Goal: Task Accomplishment & Management: Use online tool/utility

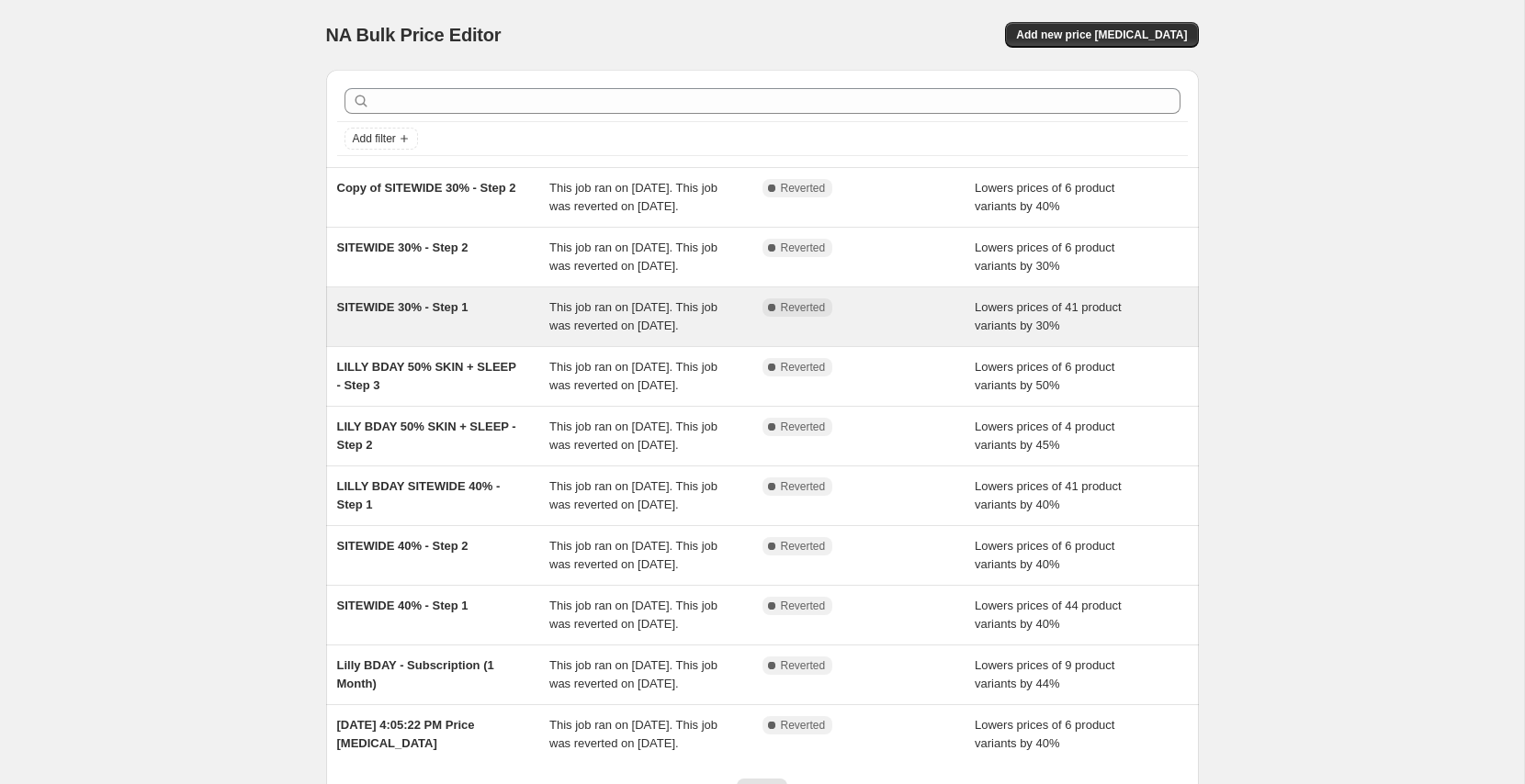
drag, startPoint x: 1134, startPoint y: 38, endPoint x: 794, endPoint y: 332, distance: 449.5
click at [794, 332] on div "NA Bulk Price Editor. This page is ready NA Bulk Price Editor Add new price [ME…" at bounding box center [762, 473] width 917 height 946
click at [726, 335] on div "This job ran on [DATE]. This job was reverted on [DATE]." at bounding box center [657, 316] width 214 height 37
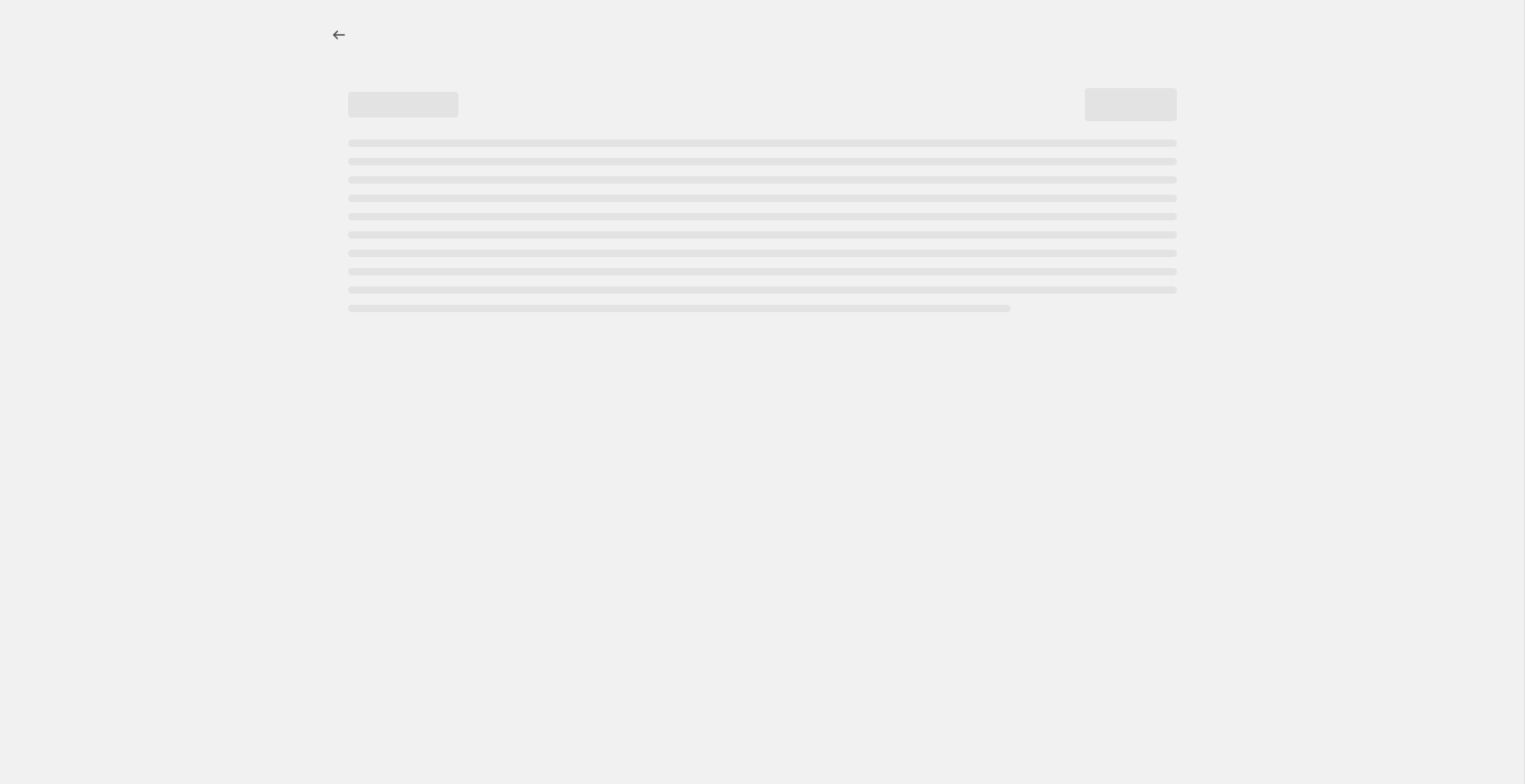
select select "percentage"
select select "collection"
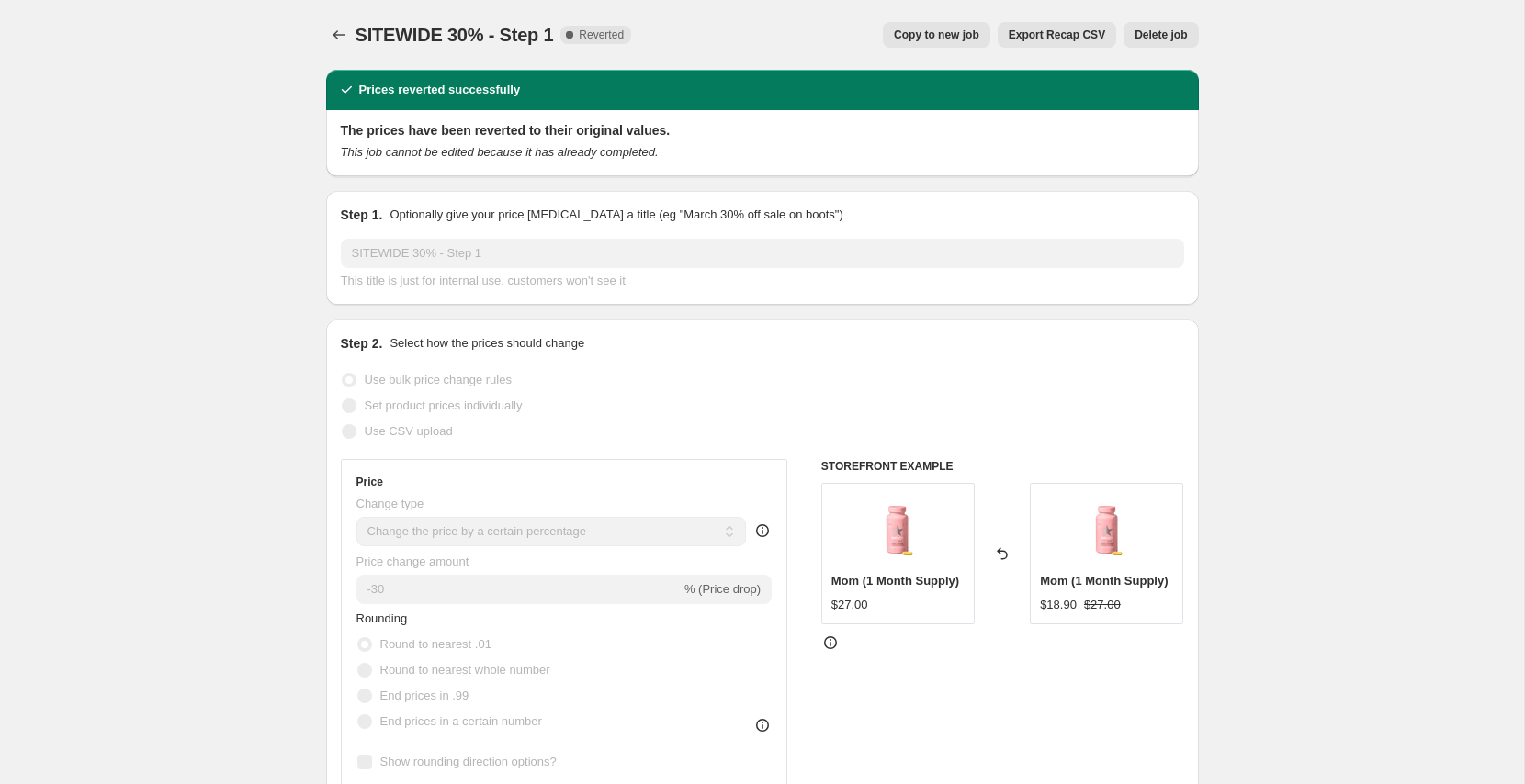
click at [961, 41] on span "Copy to new job" at bounding box center [937, 35] width 85 height 15
select select "percentage"
select select "collection"
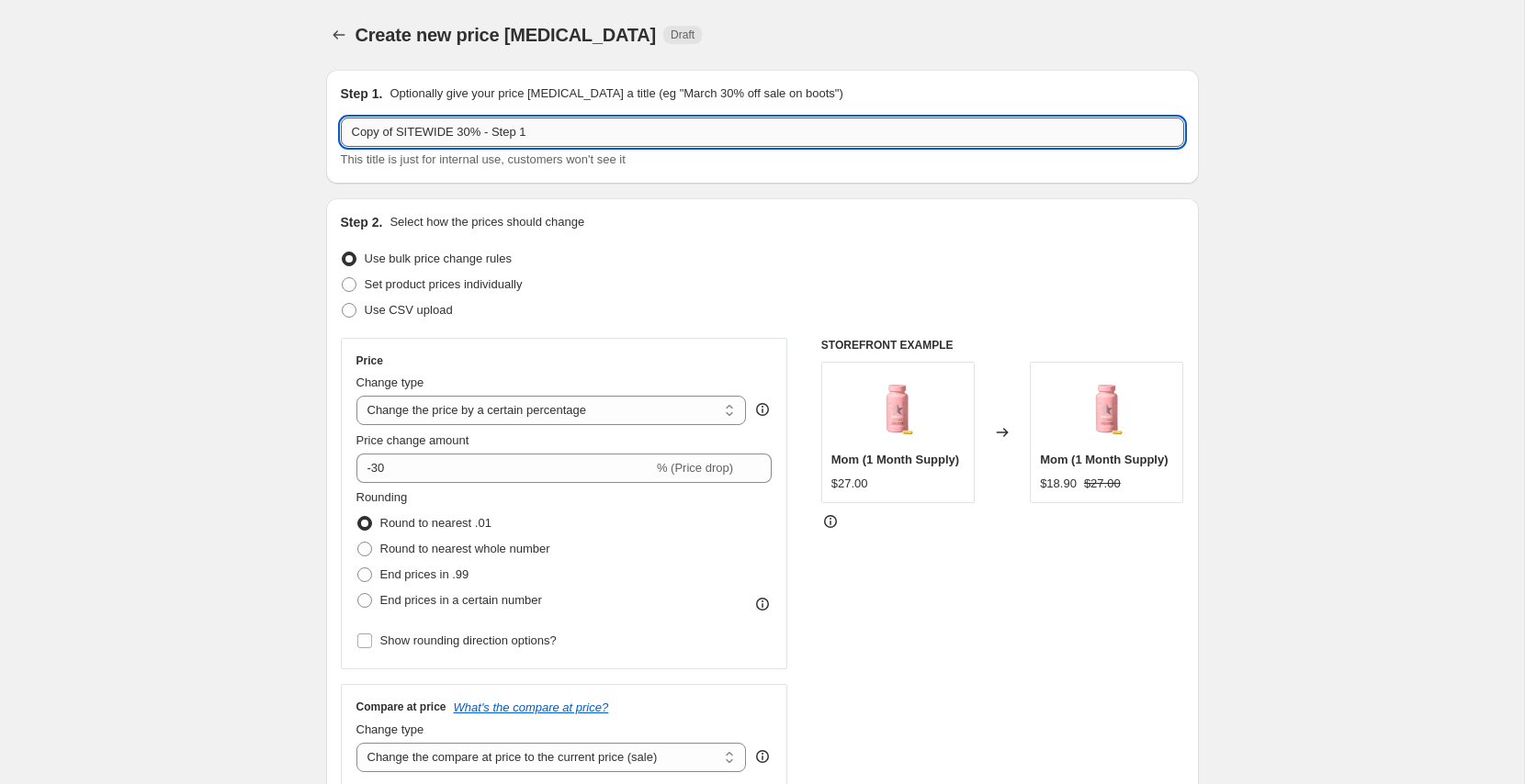
click at [397, 128] on input "Copy of SITEWIDE 30% - Step 1" at bounding box center [762, 132] width 844 height 30
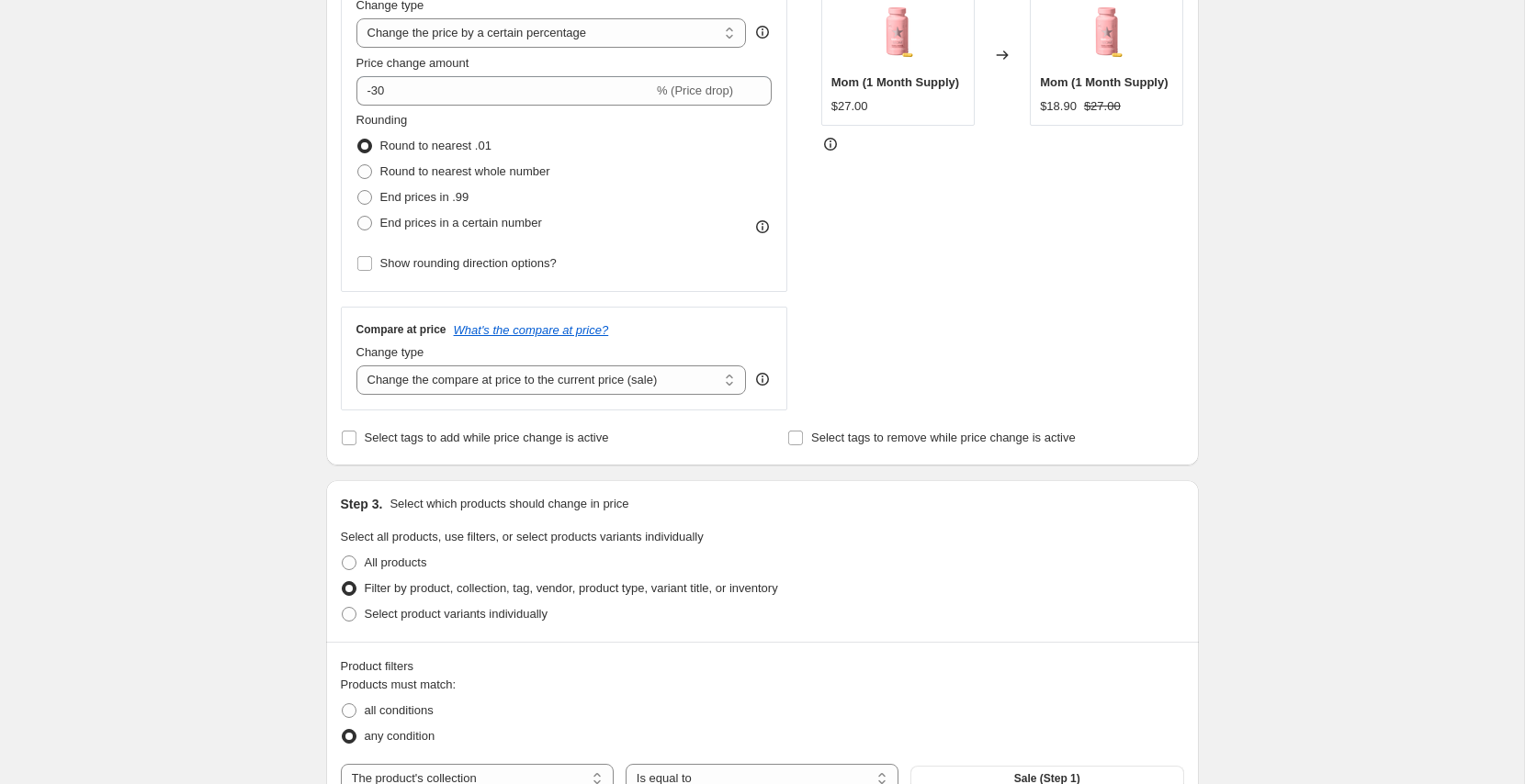
scroll to position [387, 0]
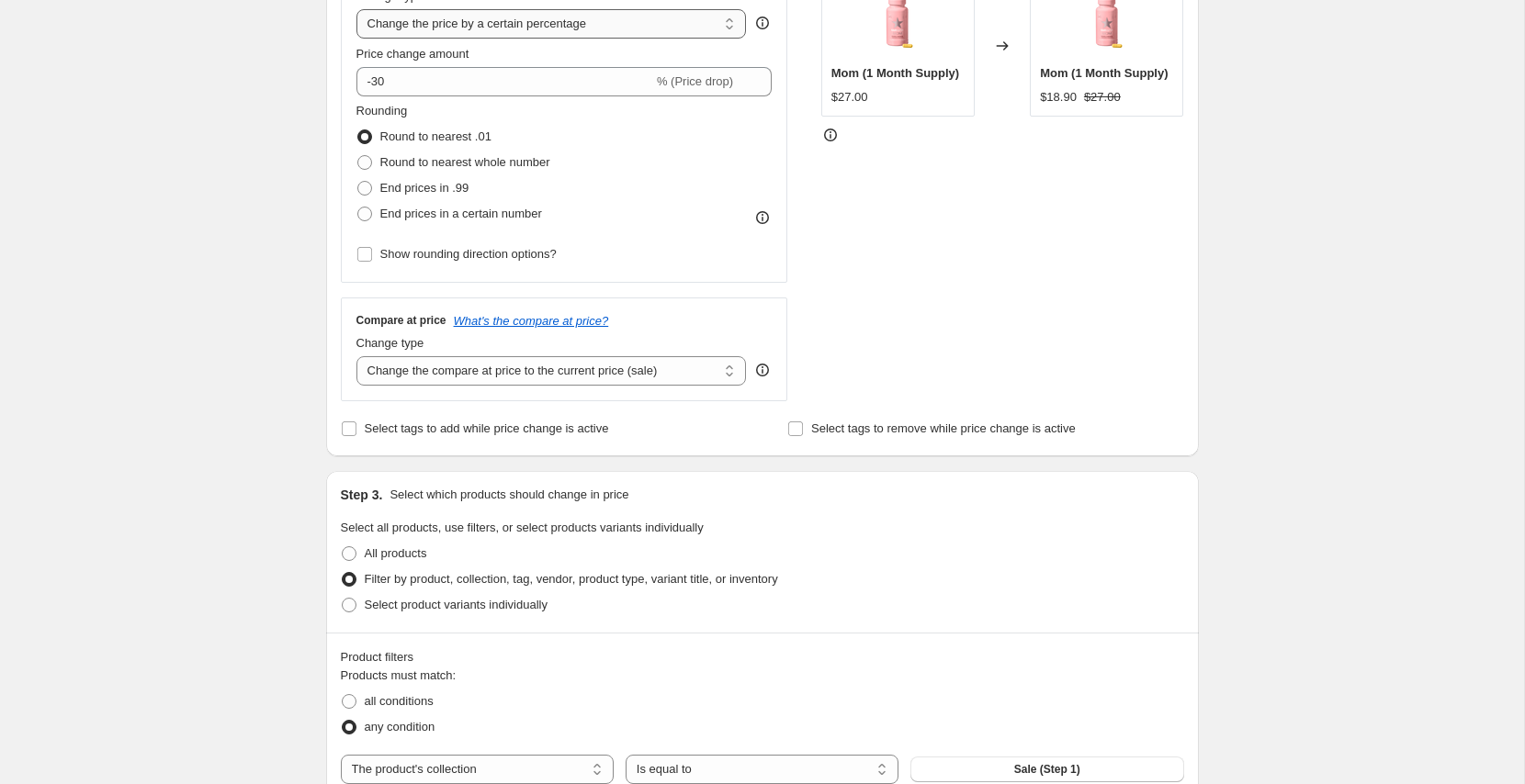
type input "TEST"
click at [400, 605] on span "Select product variants individually" at bounding box center [456, 605] width 183 height 14
click at [343, 599] on input "Select product variants individually" at bounding box center [342, 598] width 1 height 1
radio input "true"
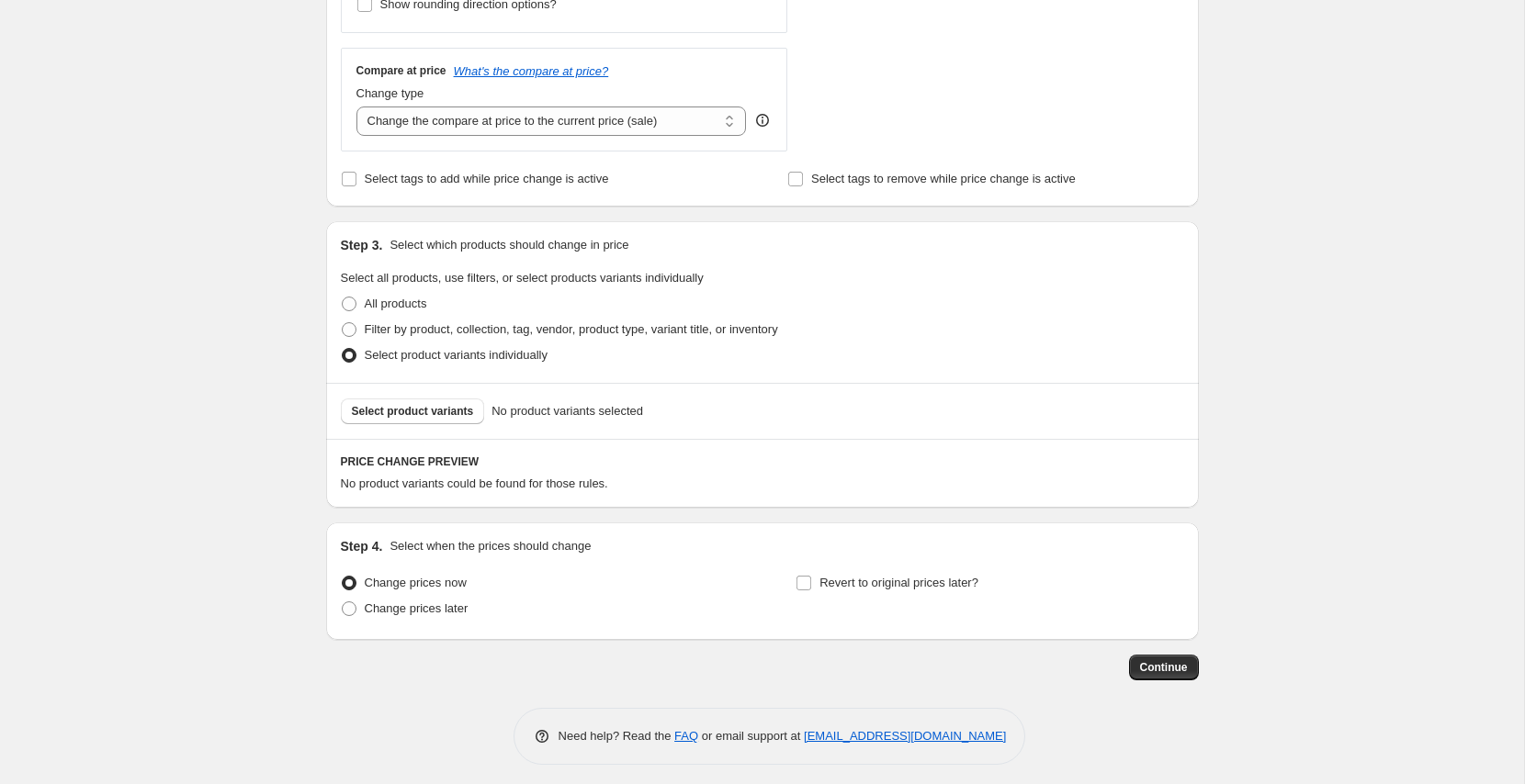
scroll to position [641, 0]
click at [396, 319] on span "Filter by product, collection, tag, vendor, product type, variant title, or inv…" at bounding box center [572, 325] width 413 height 14
click at [343, 319] on input "Filter by product, collection, tag, vendor, product type, variant title, or inv…" at bounding box center [342, 318] width 1 height 1
radio input "true"
select select "collection"
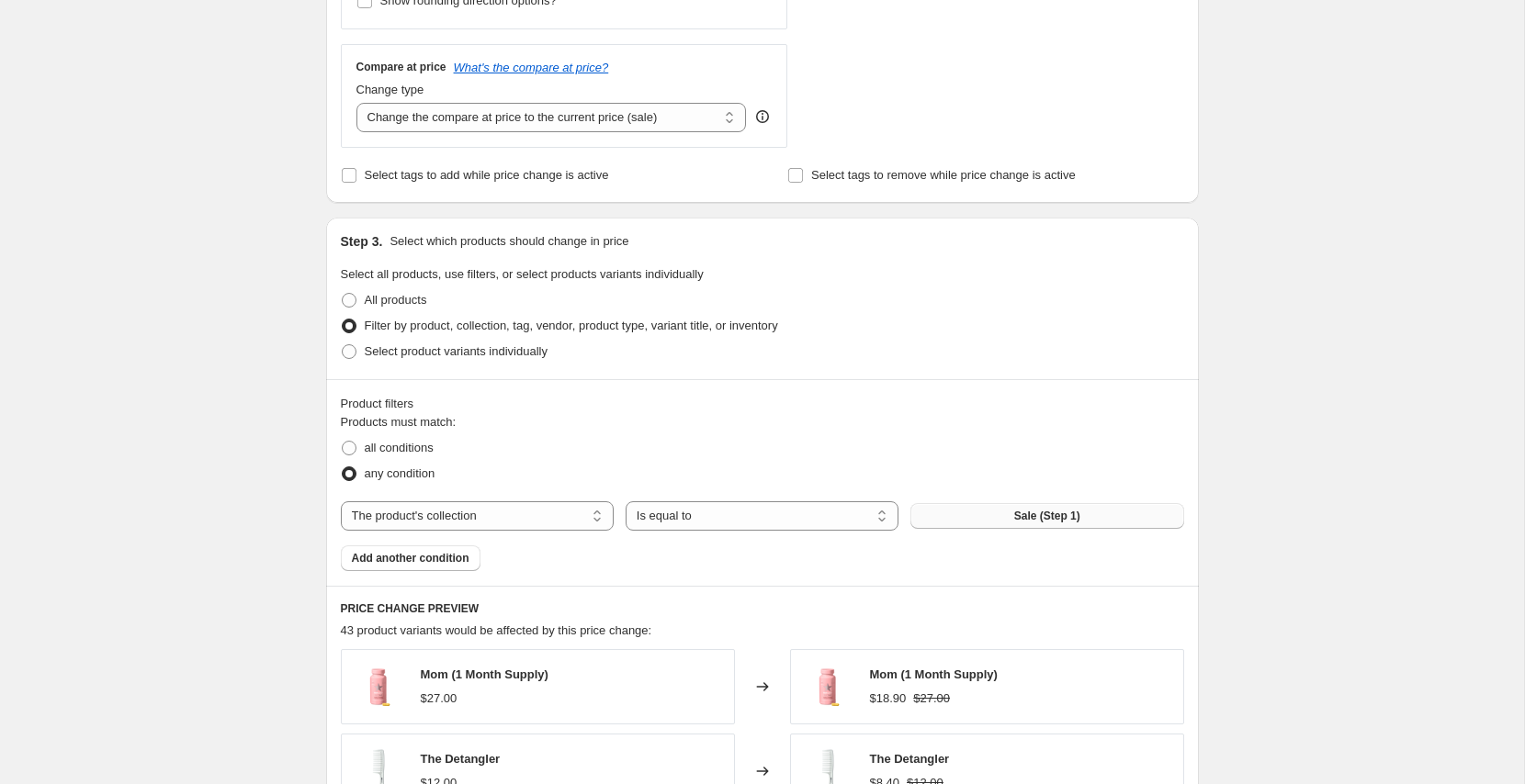
click at [938, 517] on button "Sale (Step 1)" at bounding box center [1047, 516] width 273 height 26
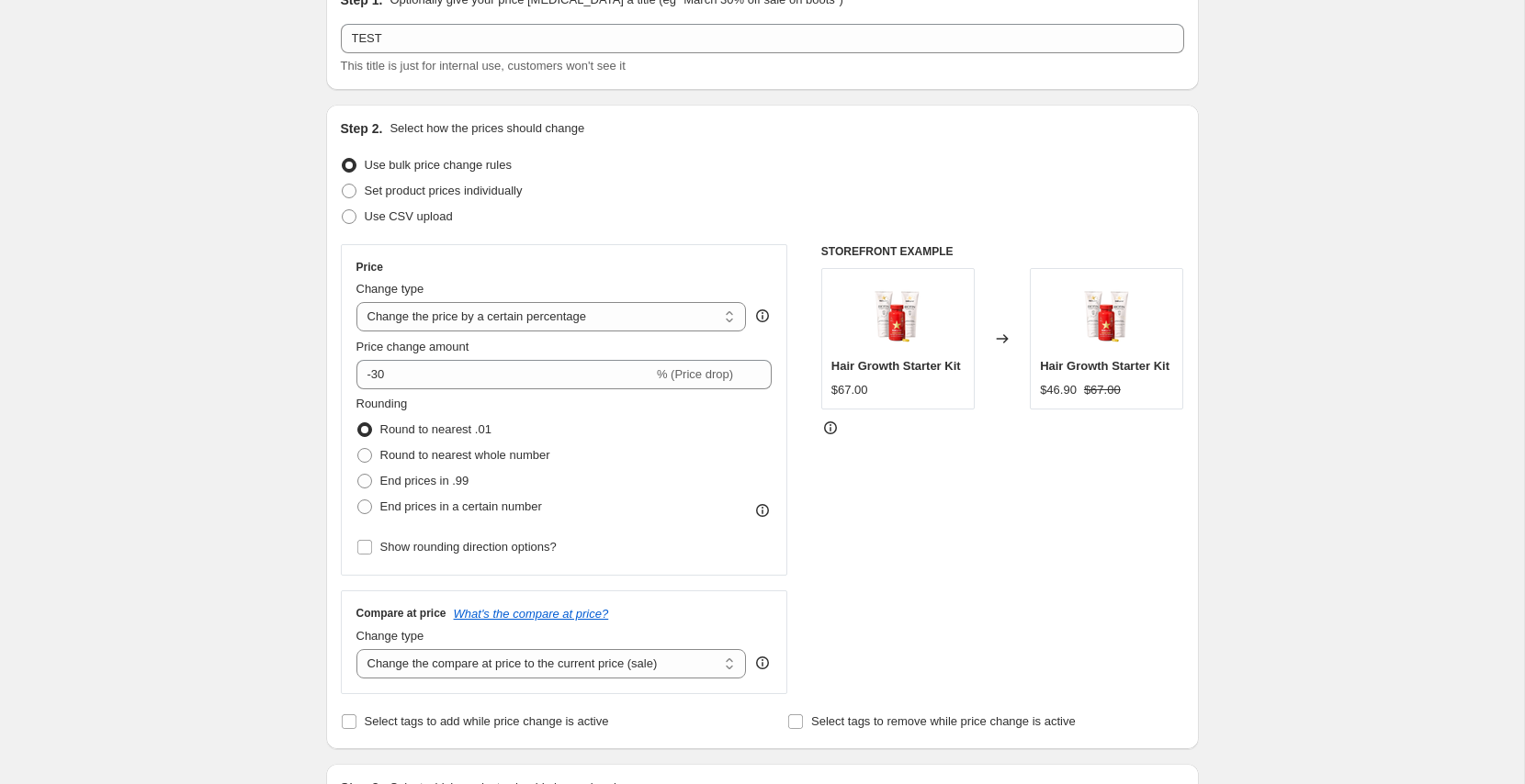
scroll to position [87, 0]
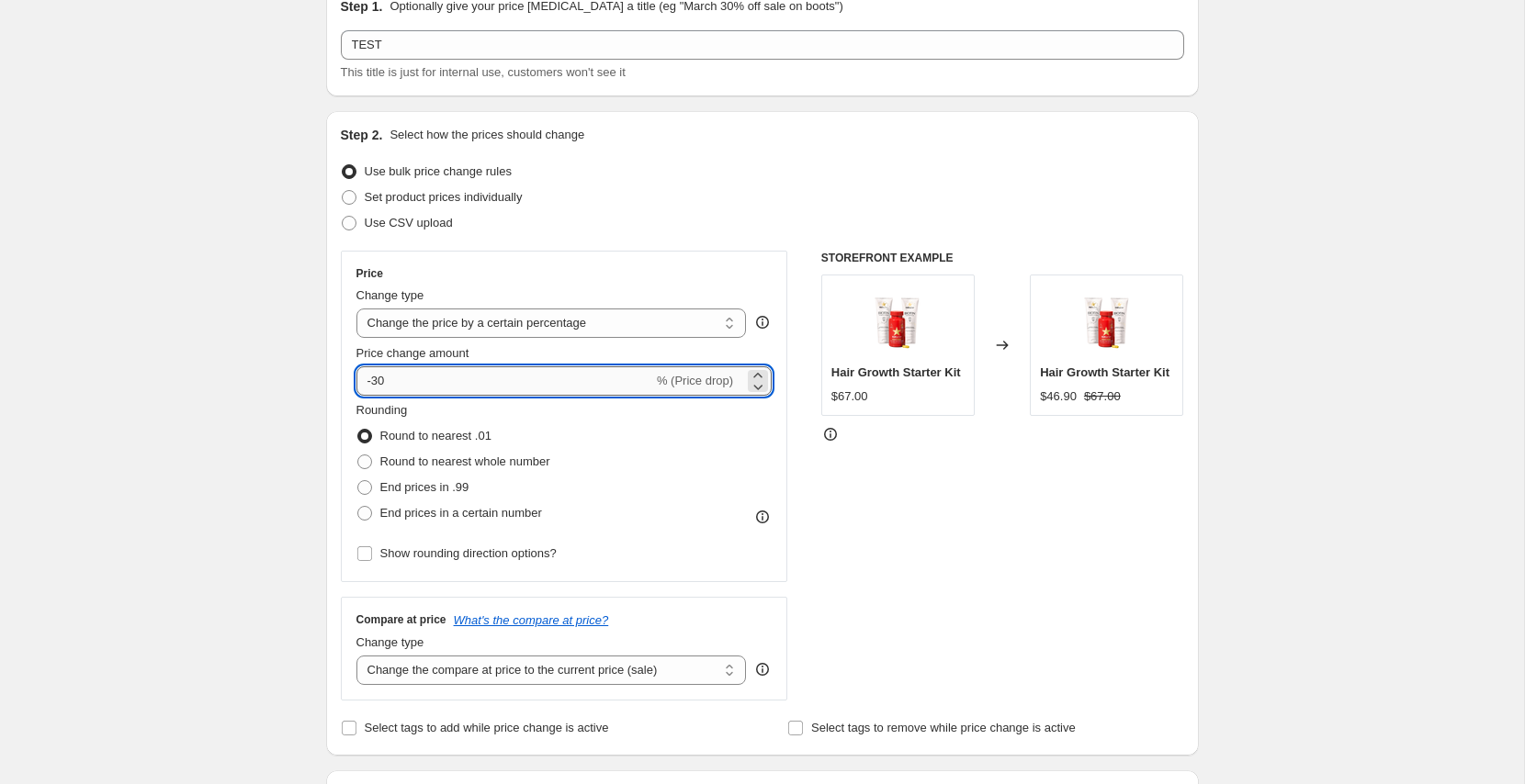
click at [531, 378] on input "-30" at bounding box center [504, 382] width 297 height 30
type input "-3"
type input "-50"
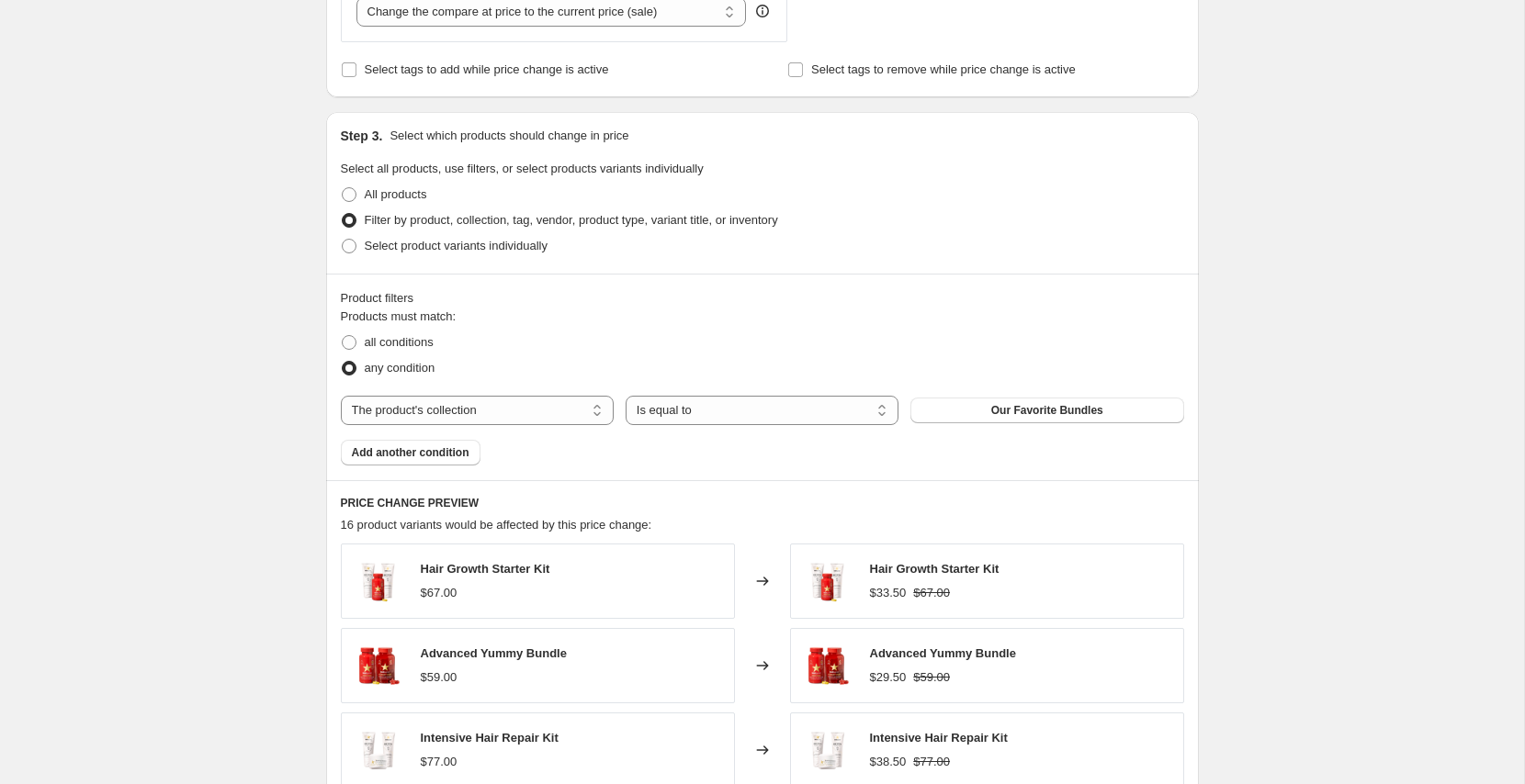
scroll to position [747, 0]
click at [409, 407] on select "The product The product's collection The product's tag The product's vendor The…" at bounding box center [478, 409] width 273 height 30
select select "product"
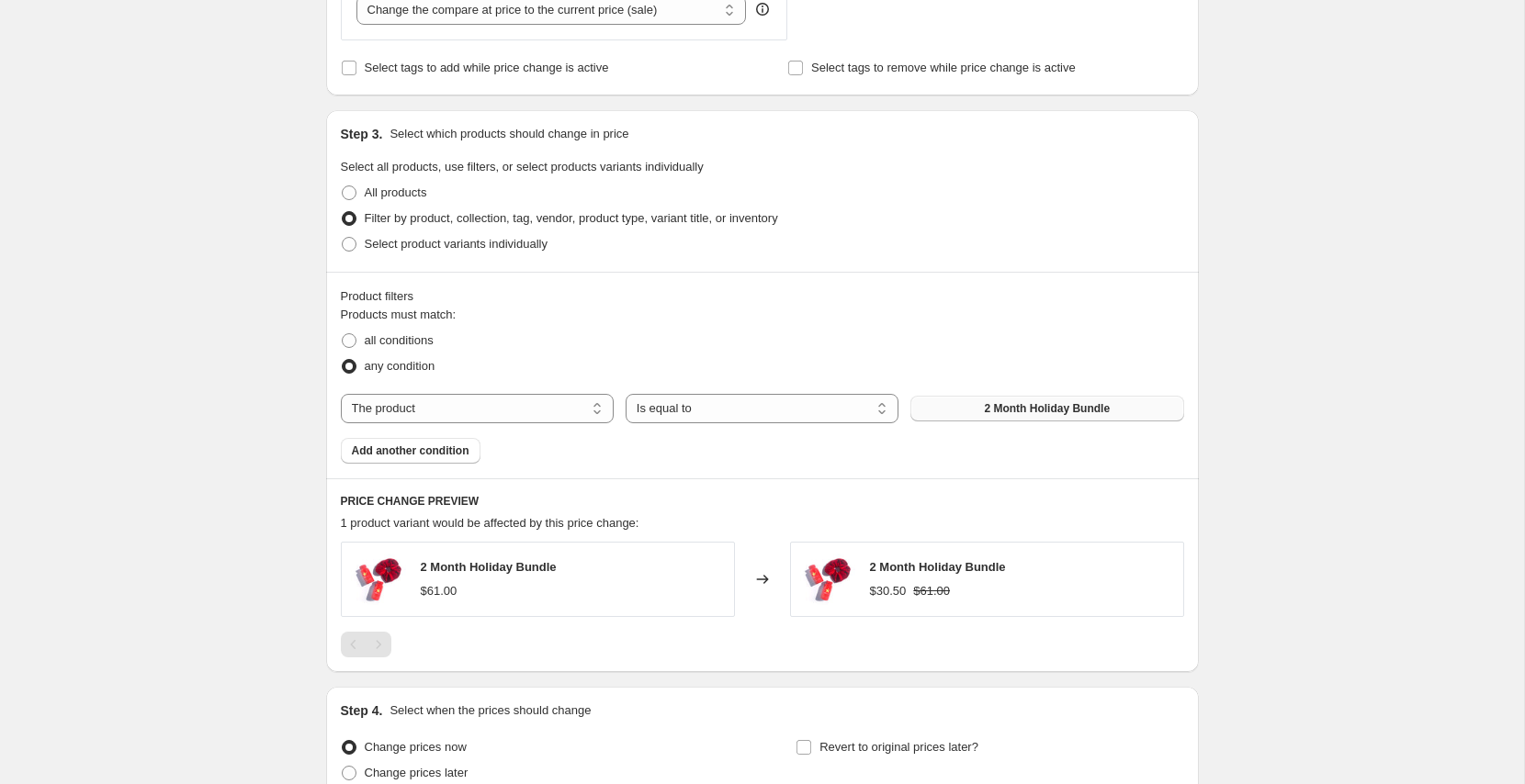
click at [954, 409] on button "2 Month Holiday Bundle" at bounding box center [1047, 408] width 273 height 26
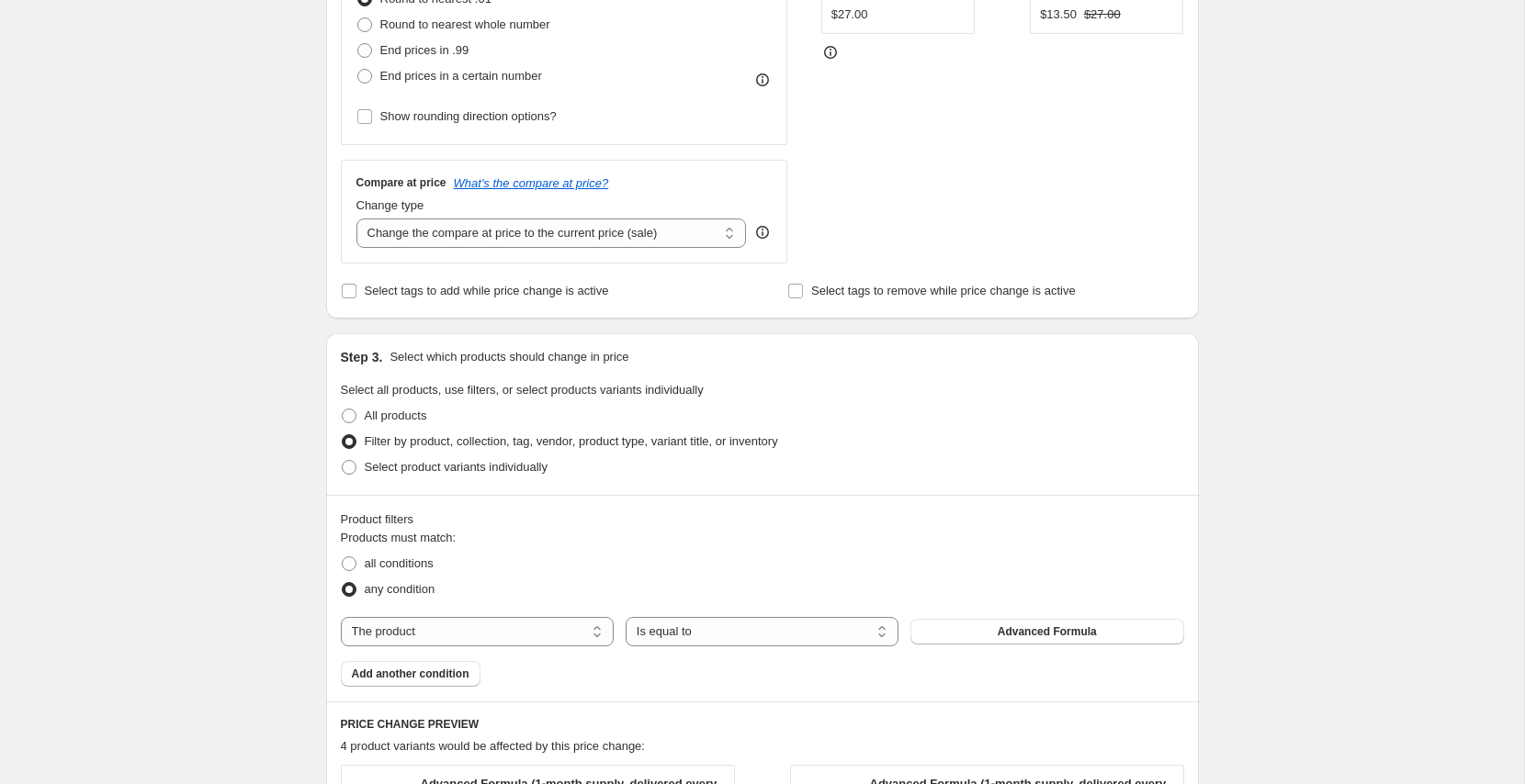
scroll to position [0, 0]
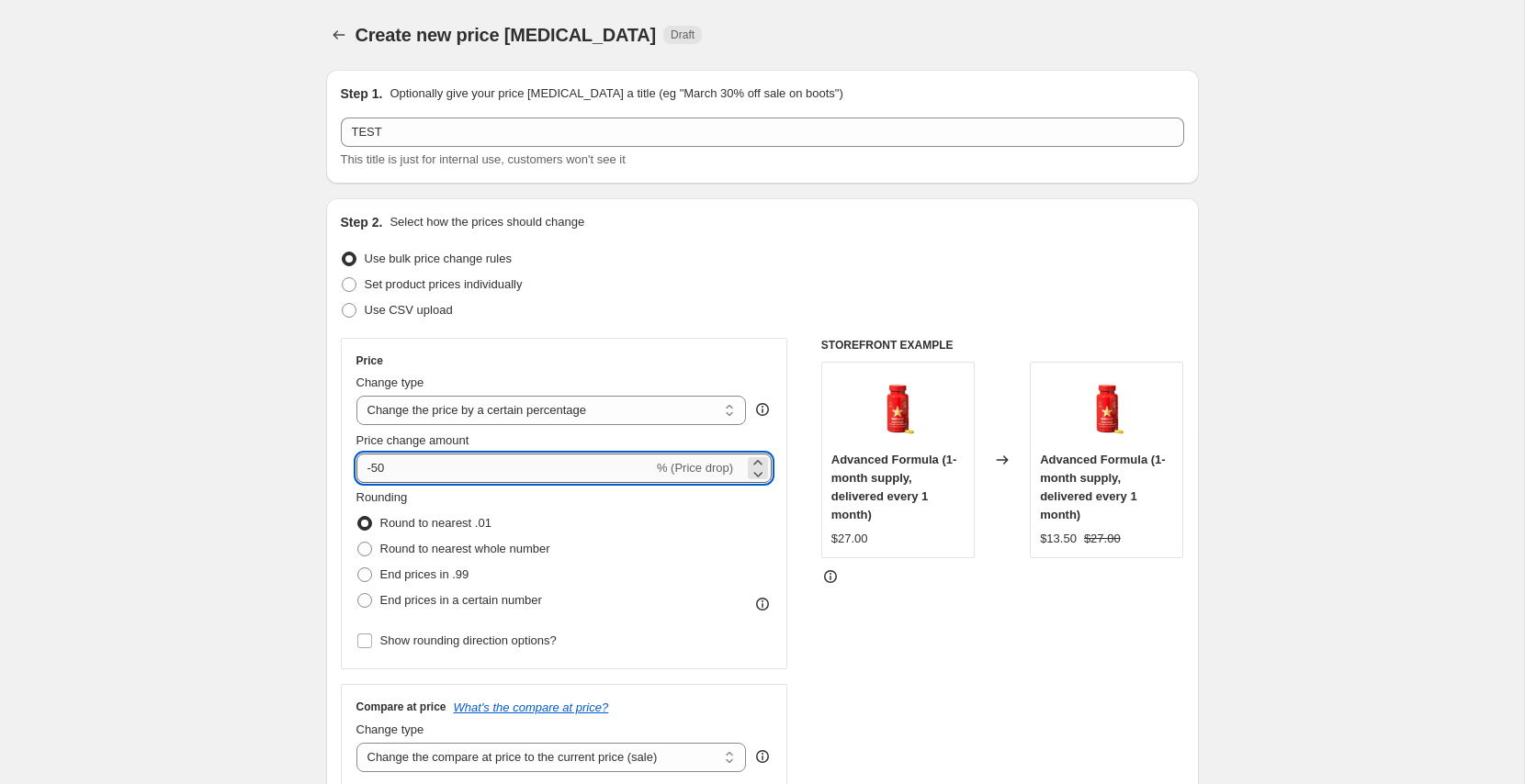
click at [521, 461] on input "-50" at bounding box center [504, 469] width 297 height 30
click at [518, 468] on input "-50" at bounding box center [504, 469] width 297 height 30
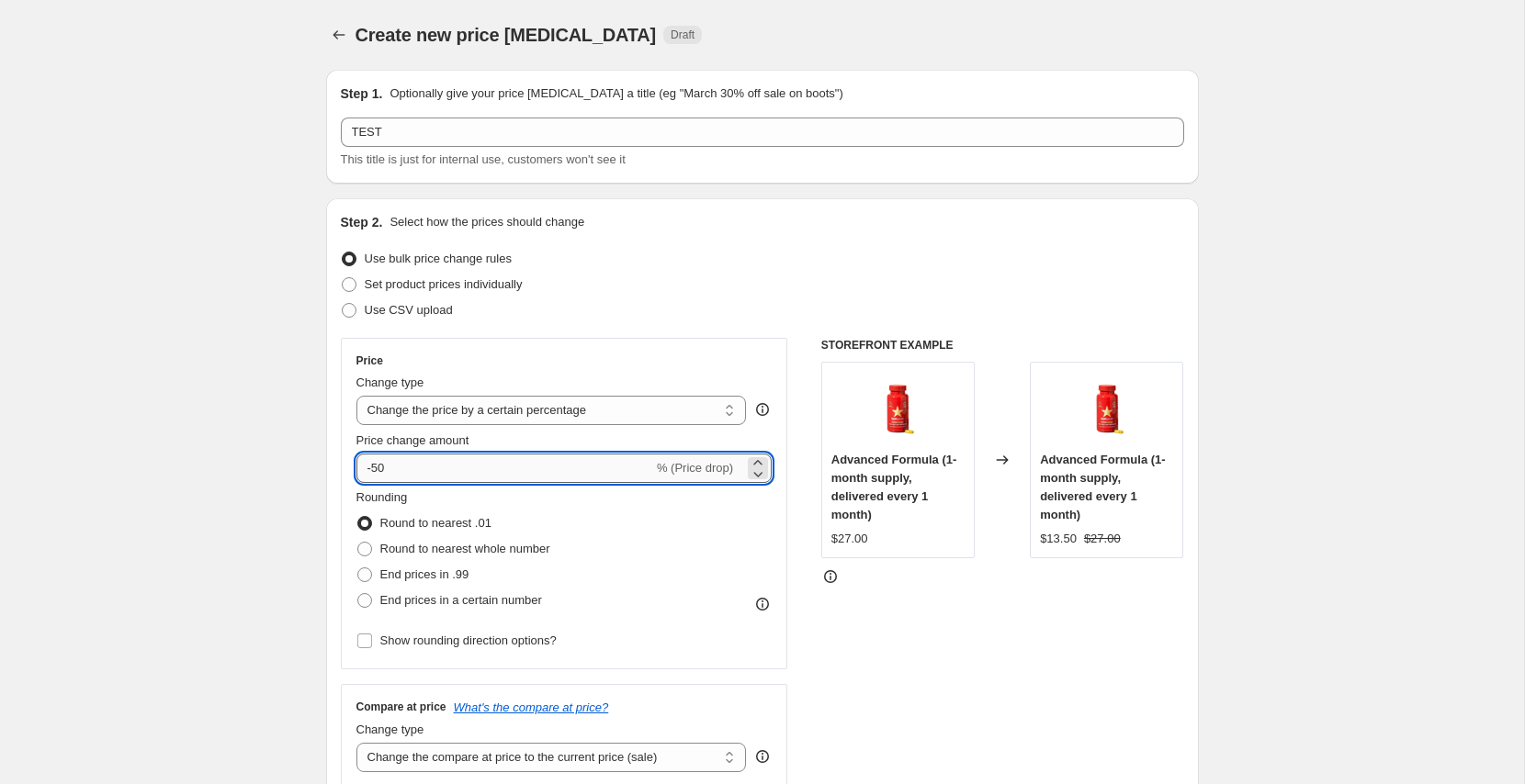
click at [525, 471] on input "-50" at bounding box center [504, 469] width 297 height 30
type input "-5"
type input "-10"
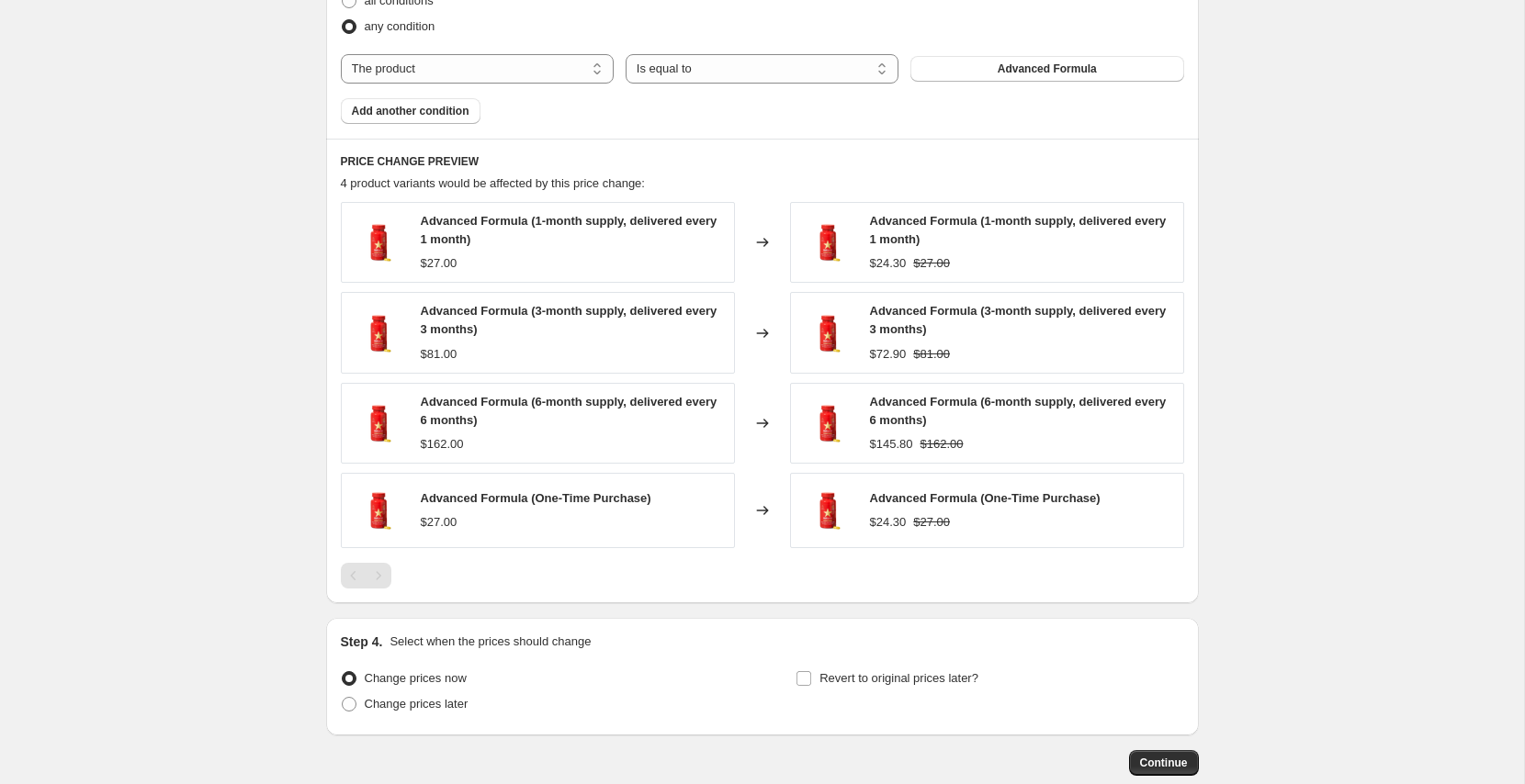
scroll to position [1184, 0]
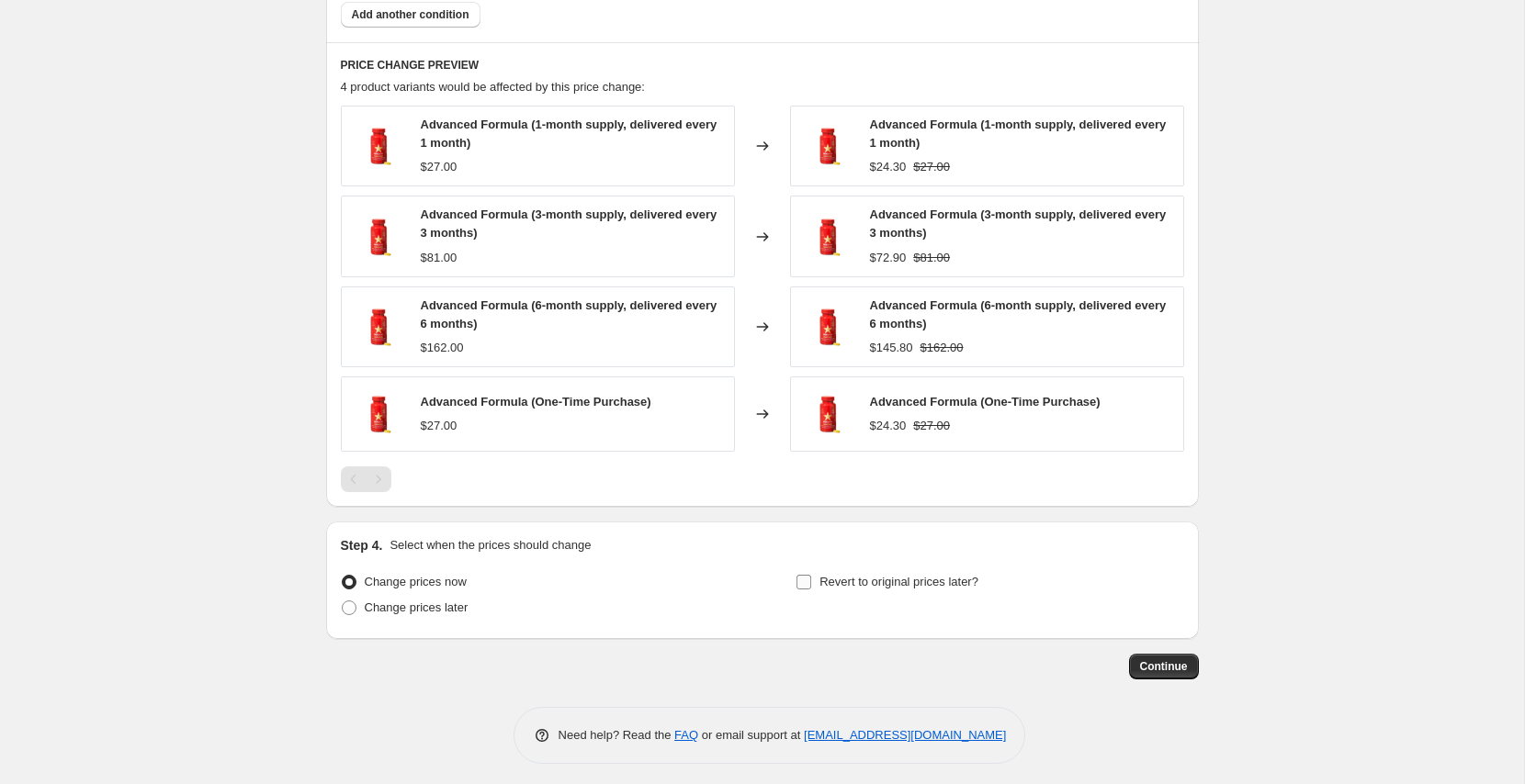
click at [805, 576] on input "Revert to original prices later?" at bounding box center [804, 582] width 15 height 15
checkbox input "true"
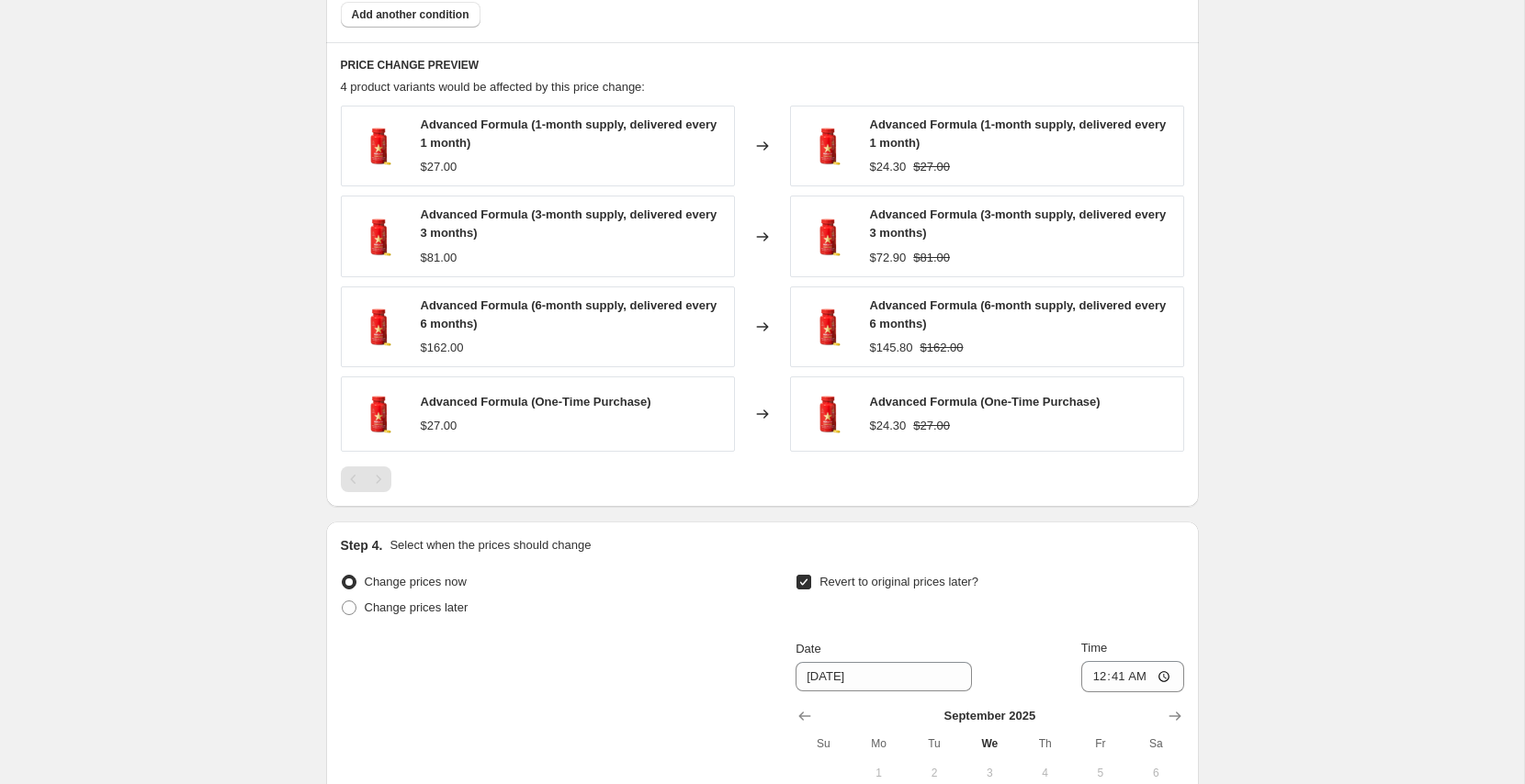
click at [857, 695] on div "[DATE] Su Mo Tu We Th Fr Sa 1 2 3 4 5 6 7 8 9 10 11 12 13 14 15 16 17 18 19 20 …" at bounding box center [982, 800] width 403 height 214
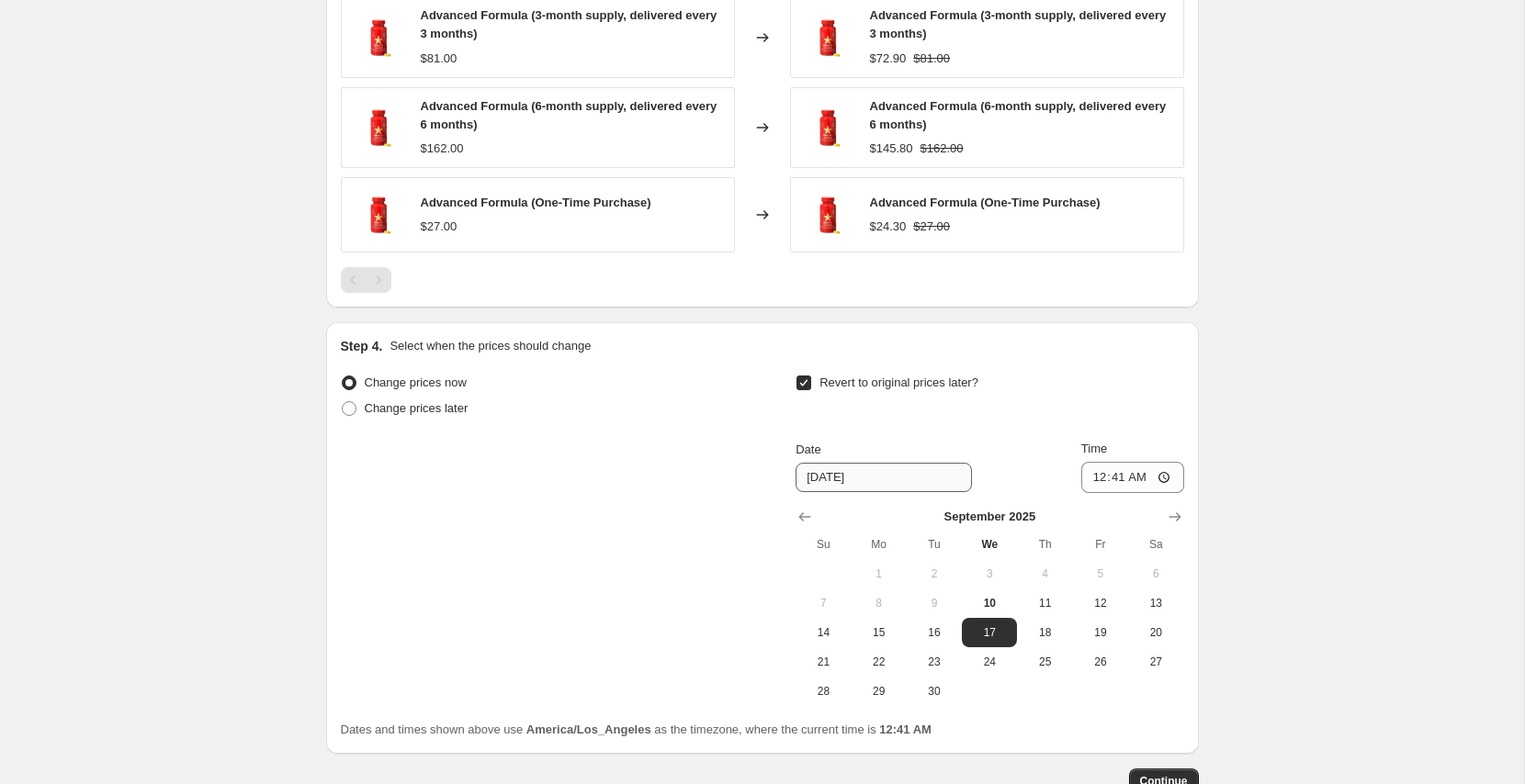
scroll to position [1444, 0]
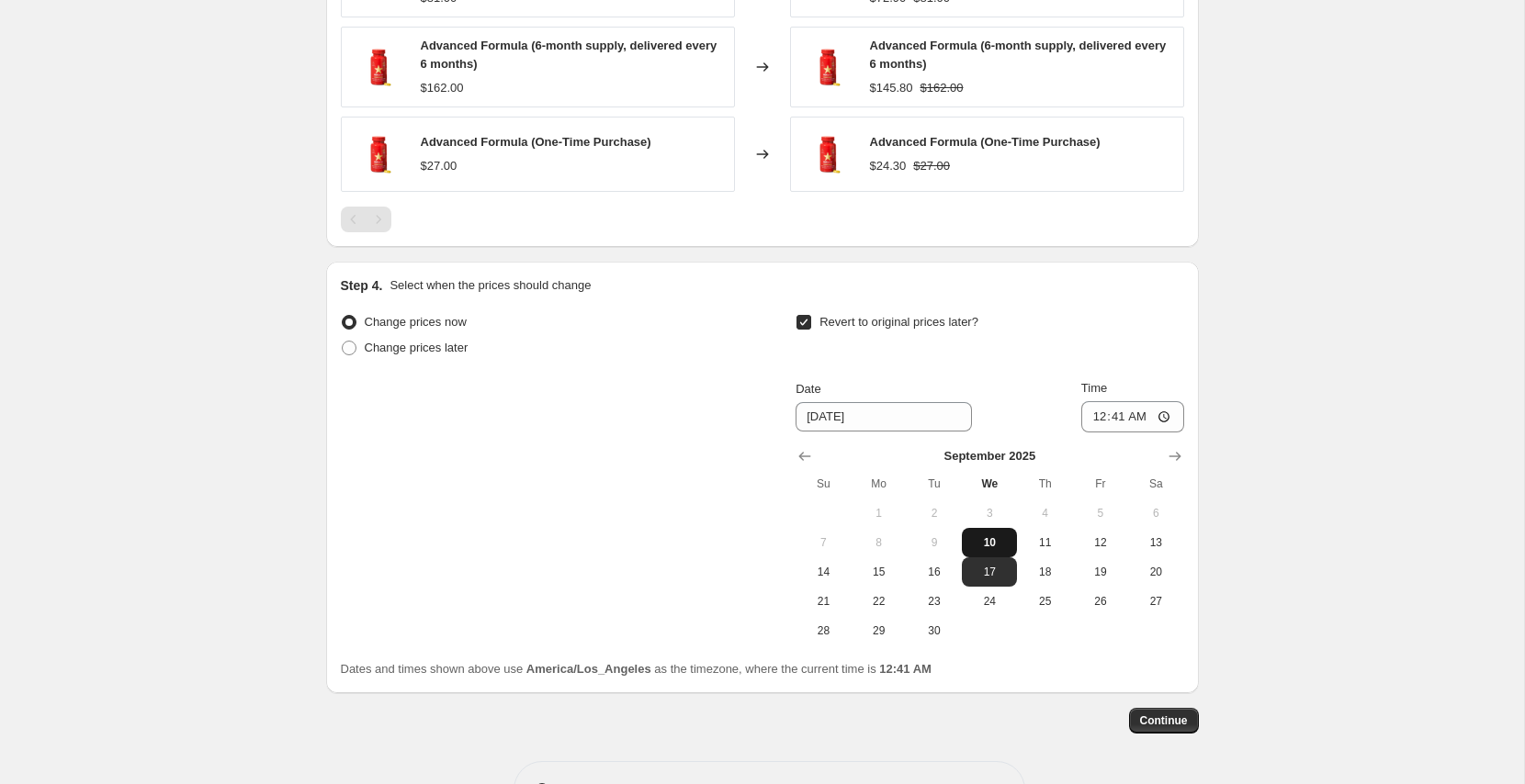
click at [982, 538] on span "10" at bounding box center [989, 543] width 41 height 15
type input "[DATE]"
click at [1109, 409] on input "00:41" at bounding box center [1133, 417] width 103 height 32
type input "00:45"
click at [1153, 714] on span "Continue" at bounding box center [1164, 721] width 47 height 15
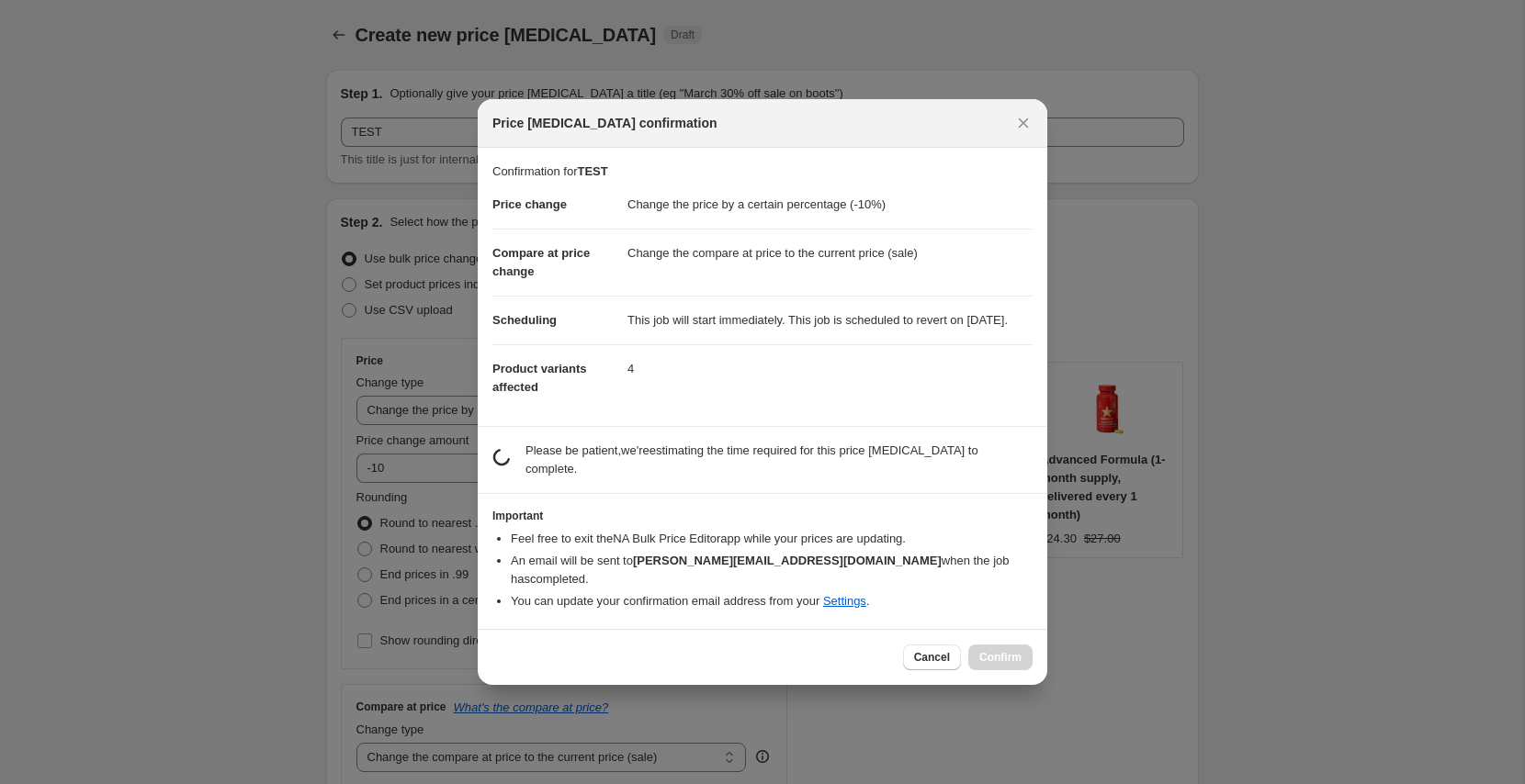
scroll to position [0, 0]
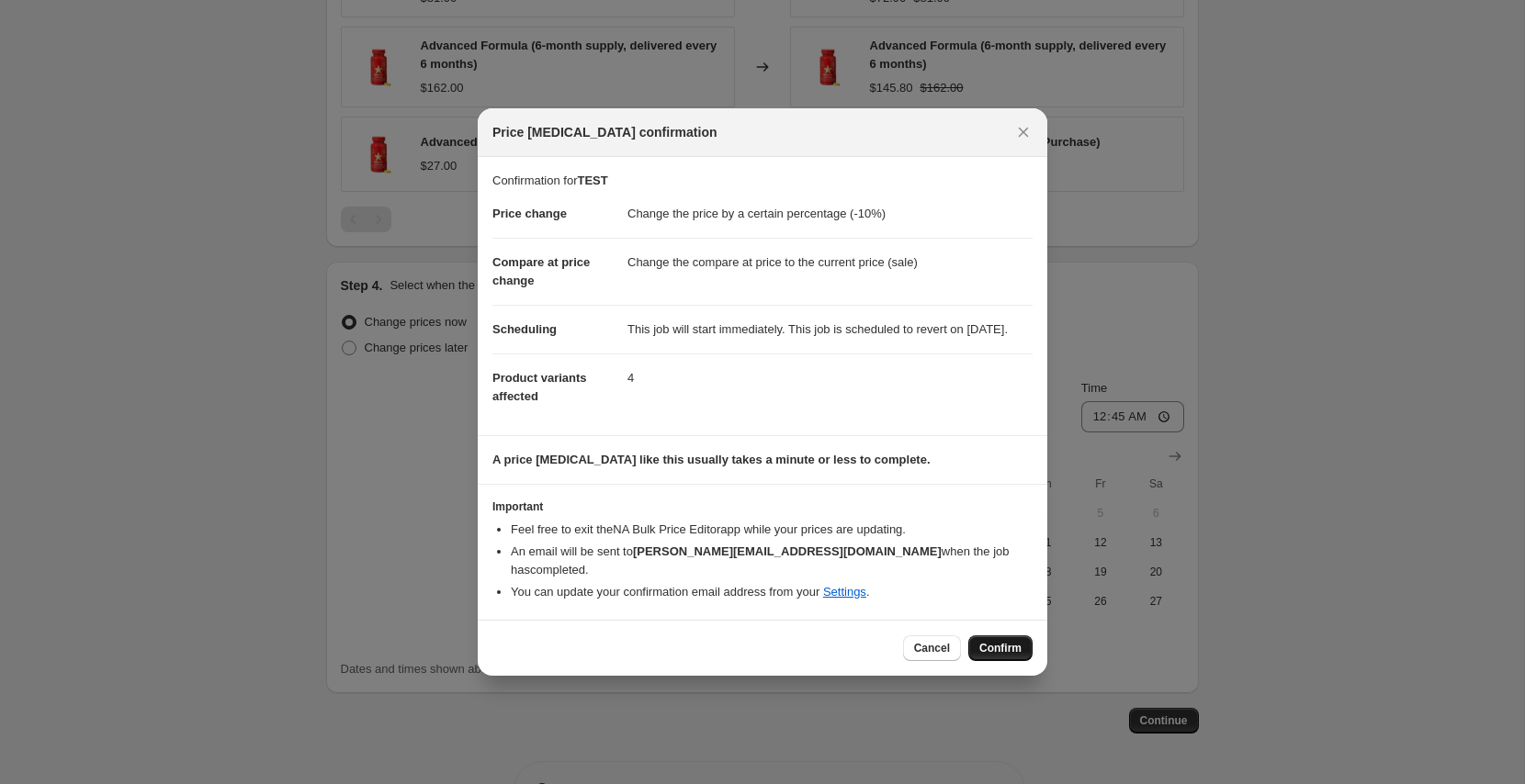
click at [979, 639] on button "Confirm" at bounding box center [1000, 649] width 64 height 26
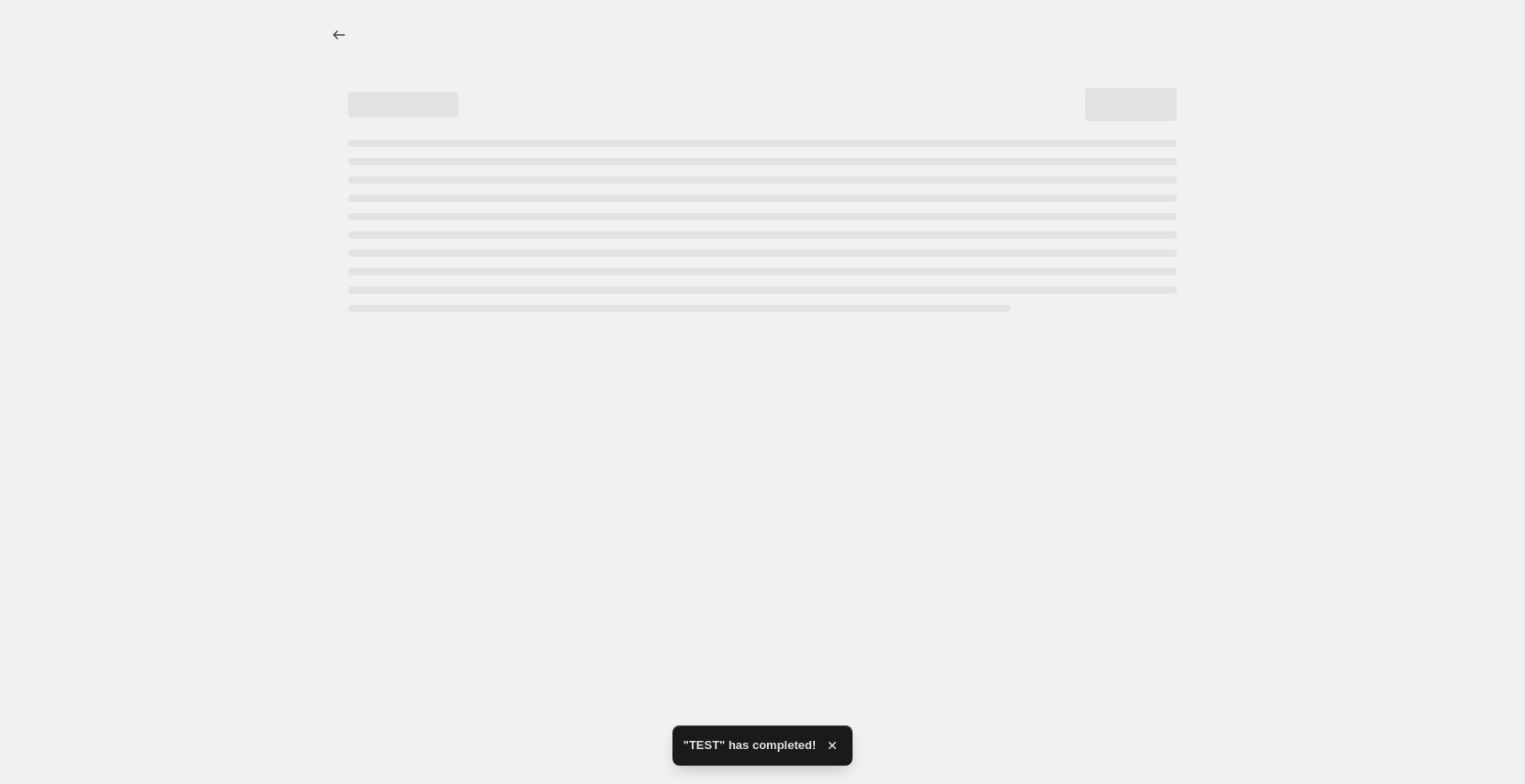
select select "percentage"
